Goal: Task Accomplishment & Management: Use online tool/utility

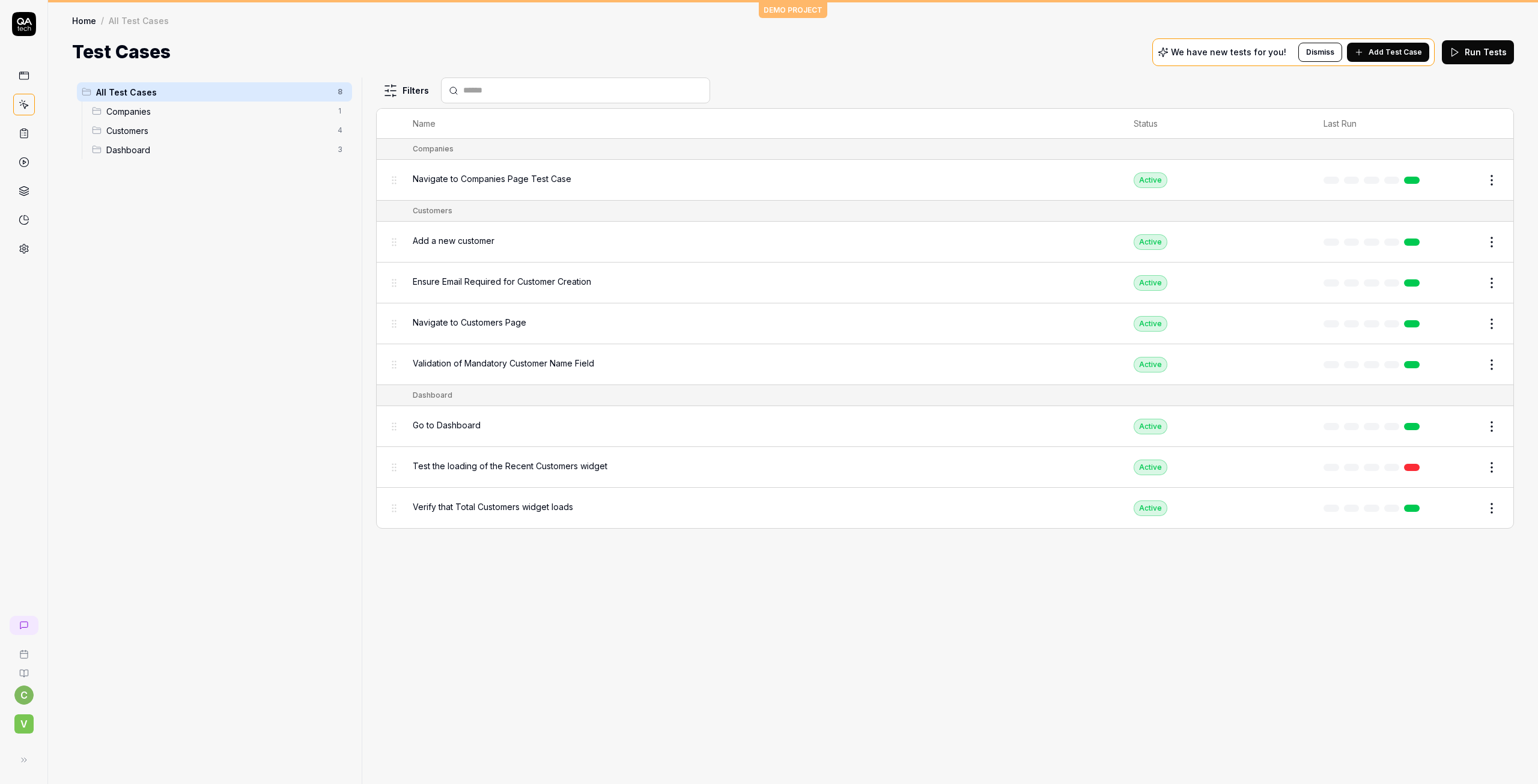
click at [174, 441] on div "All Test Cases 8 Companies 1 Customers 4 Dashboard 3" at bounding box center [214, 423] width 285 height 692
click at [468, 464] on span "Test the loading of the Recent Customers widget" at bounding box center [510, 466] width 195 height 13
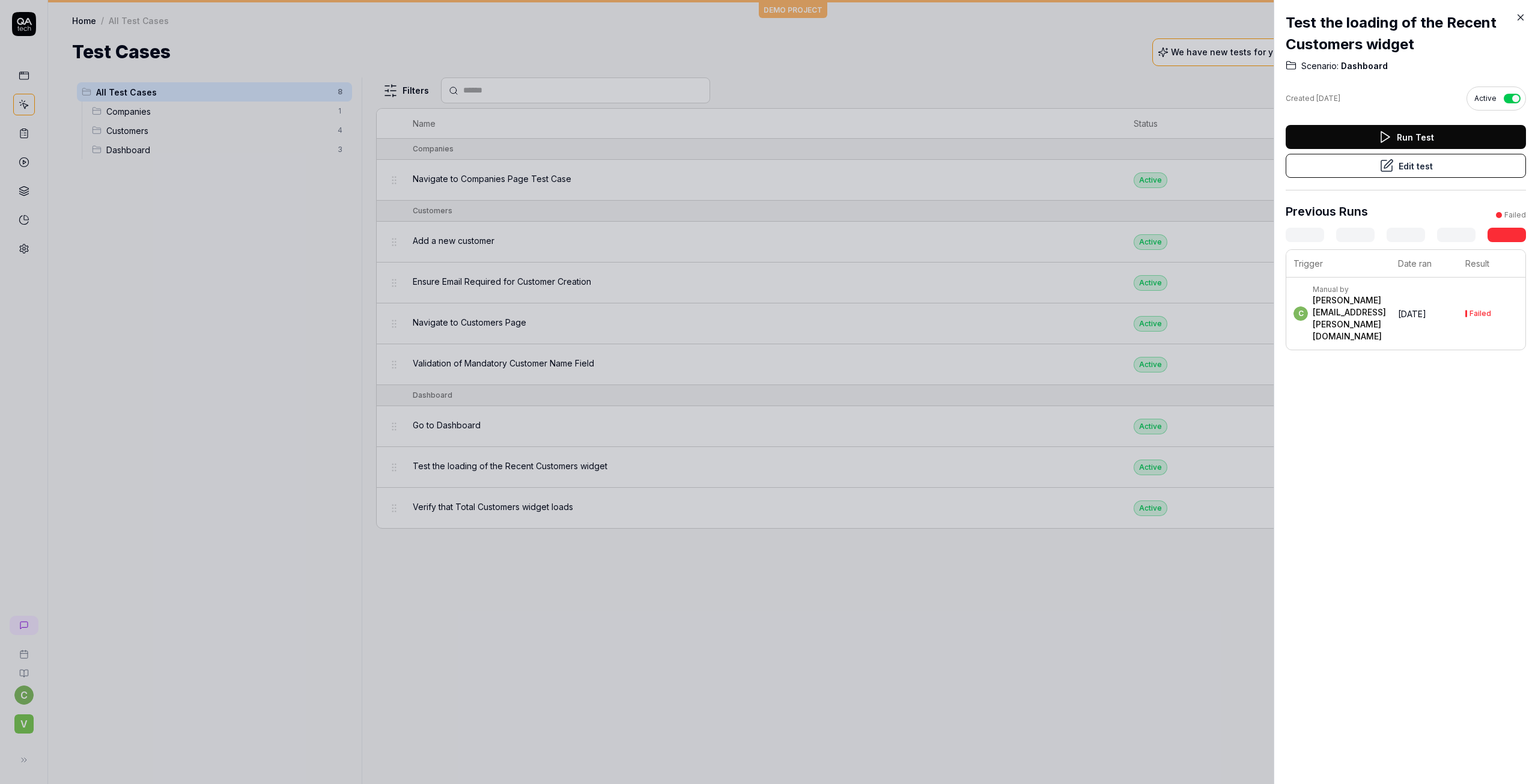
click at [1409, 170] on button "Edit test" at bounding box center [1406, 166] width 240 height 24
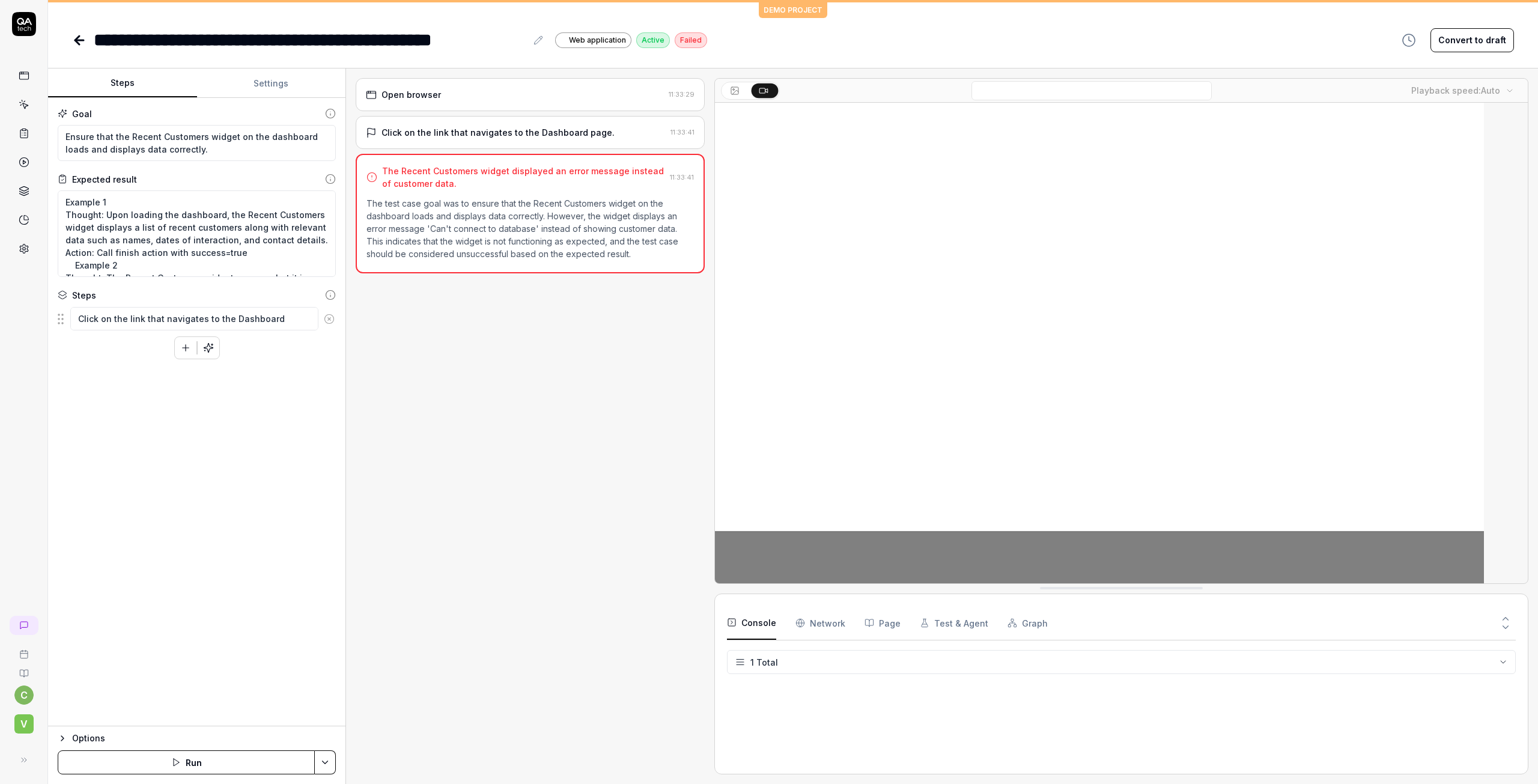
type textarea "*"
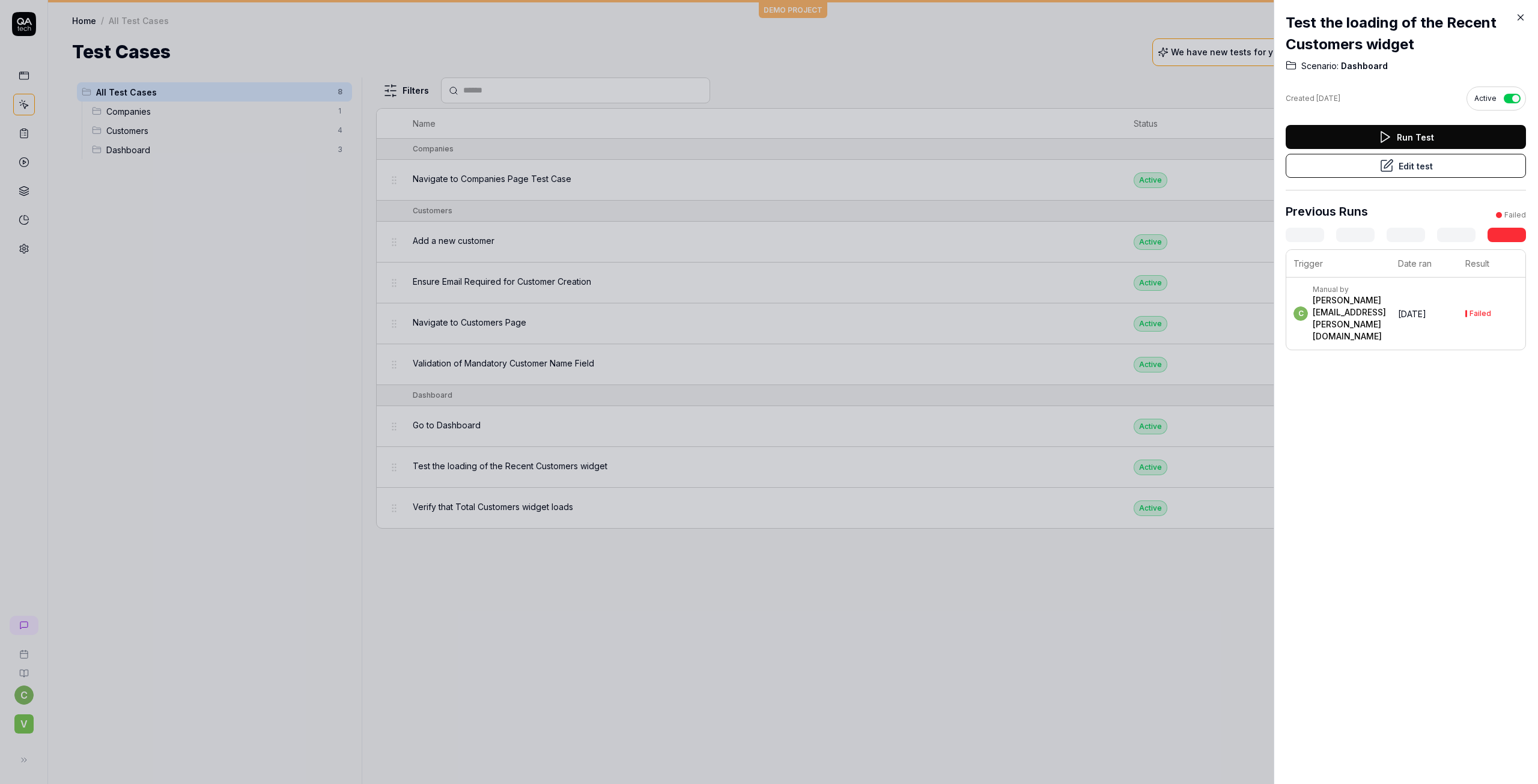
click at [1523, 18] on icon at bounding box center [1521, 17] width 10 height 10
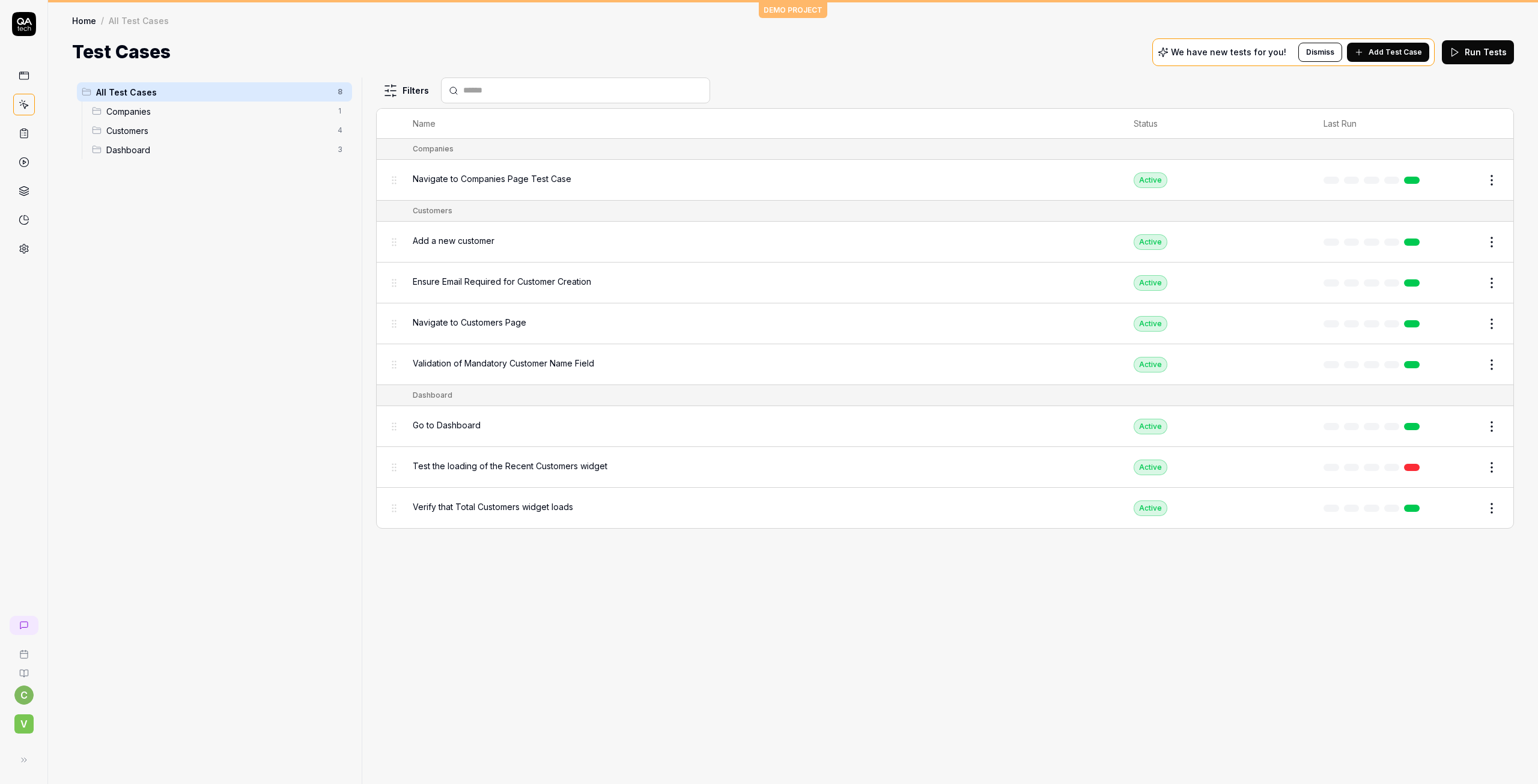
click at [359, 564] on div at bounding box center [366, 431] width 15 height 706
click at [299, 587] on div "All Test Cases 8 Companies 1 Customers 4 Dashboard 3" at bounding box center [214, 423] width 285 height 692
